Goal: Transaction & Acquisition: Purchase product/service

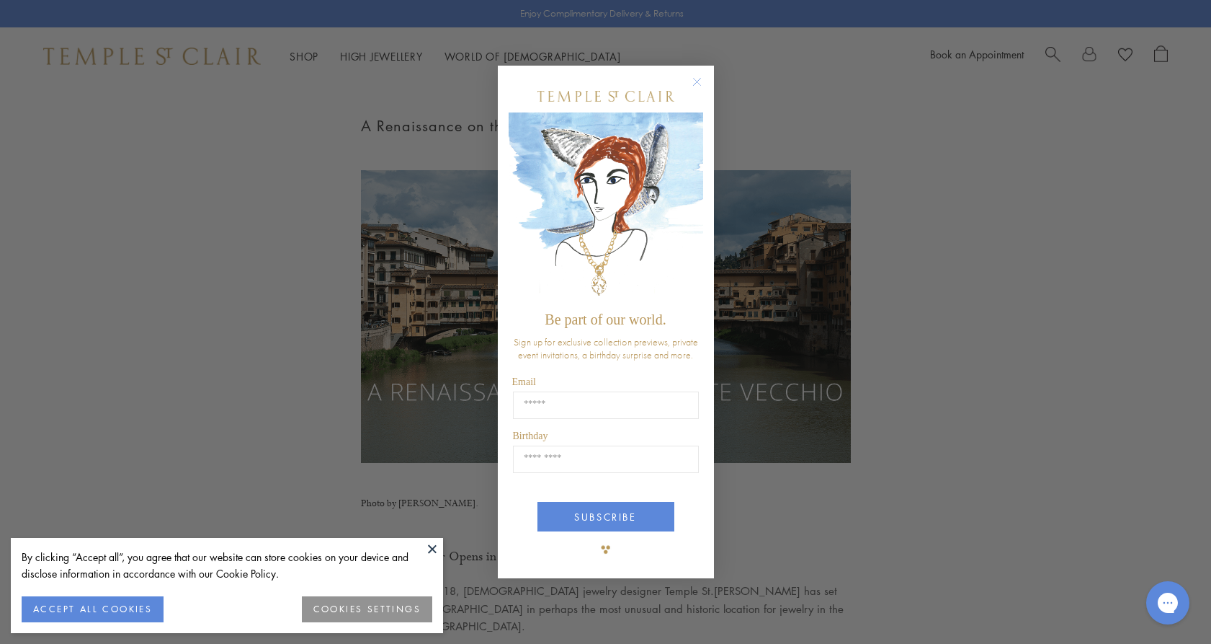
click at [160, 128] on div "Close dialog Be part of our world. Sign up for exclusive collection previews, p…" at bounding box center [605, 322] width 1211 height 644
click at [298, 58] on div "Close dialog Be part of our world. Sign up for exclusive collection previews, p…" at bounding box center [605, 322] width 1211 height 644
click at [703, 83] on circle "Close dialog" at bounding box center [696, 81] width 17 height 17
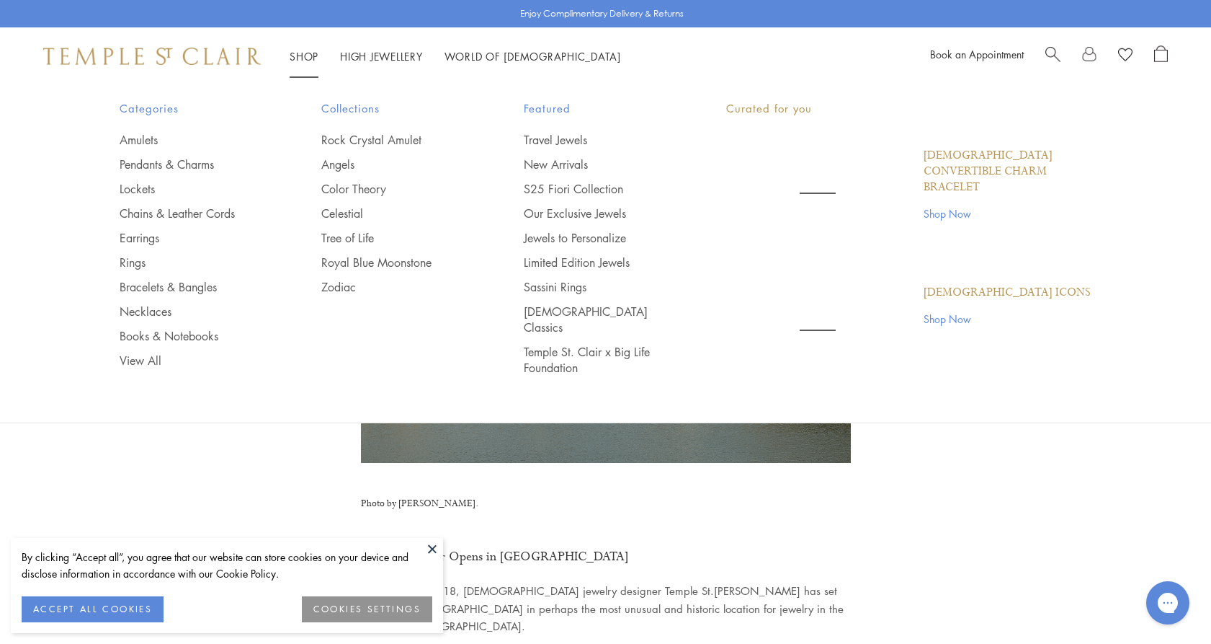
click at [308, 59] on link "Shop Shop" at bounding box center [304, 56] width 29 height 14
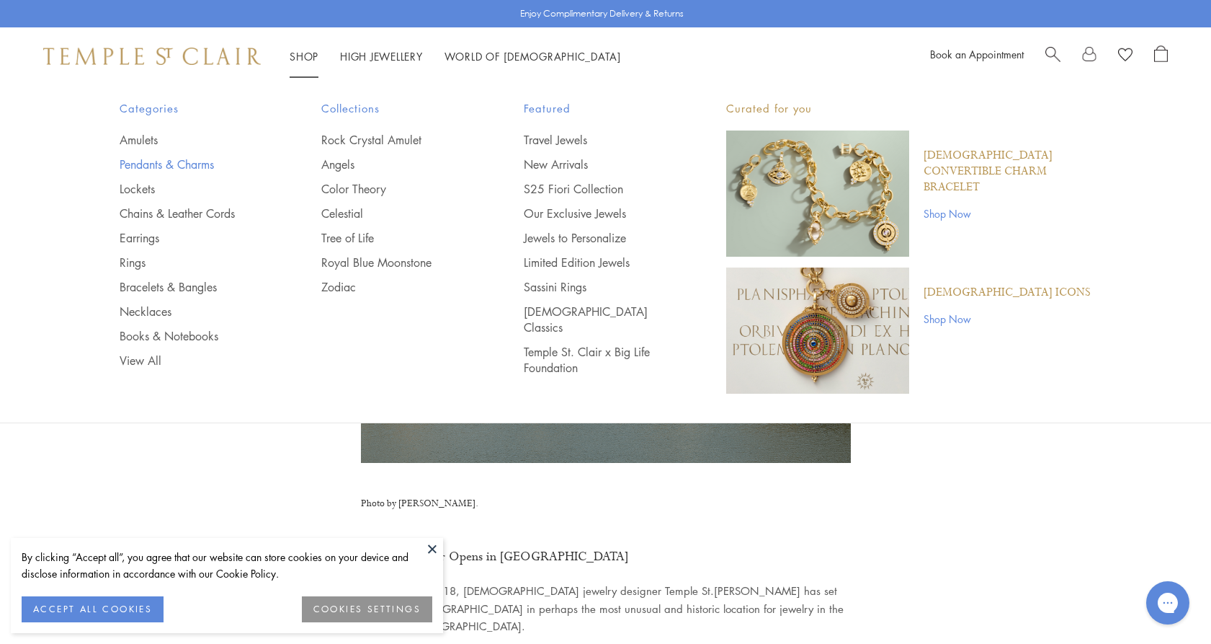
click at [165, 165] on link "Pendants & Charms" at bounding box center [192, 164] width 145 height 16
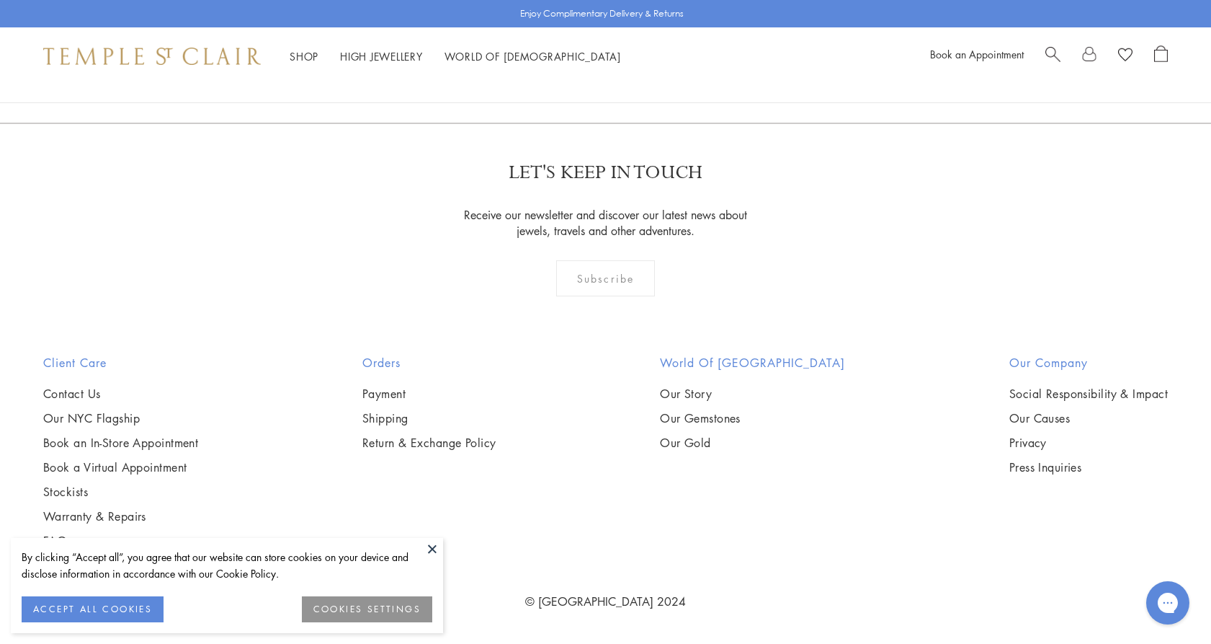
scroll to position [10165, 0]
